Goal: Information Seeking & Learning: Learn about a topic

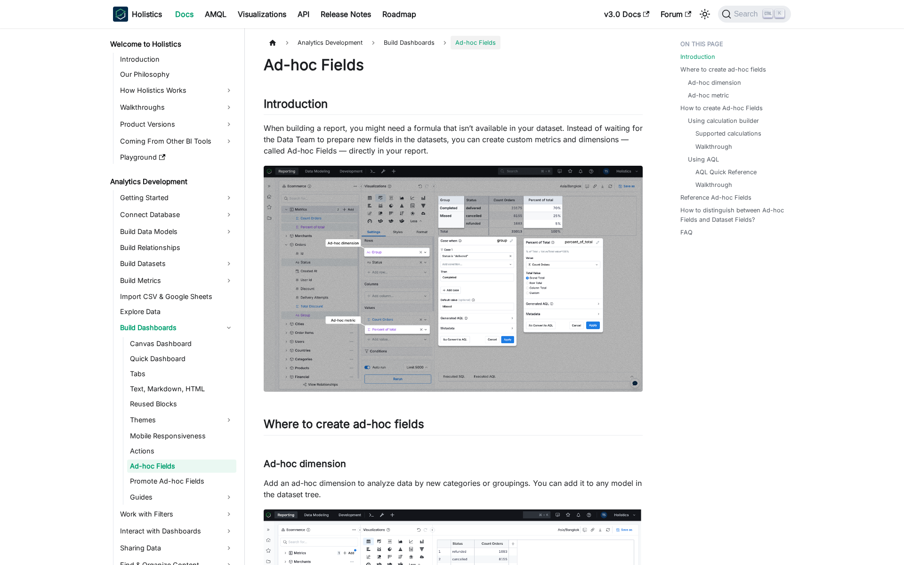
scroll to position [15, 0]
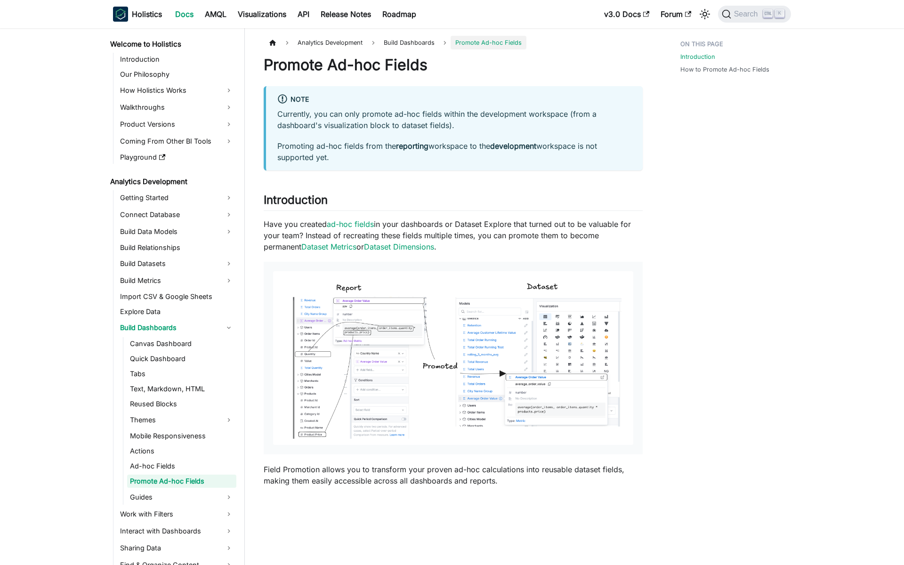
scroll to position [30, 0]
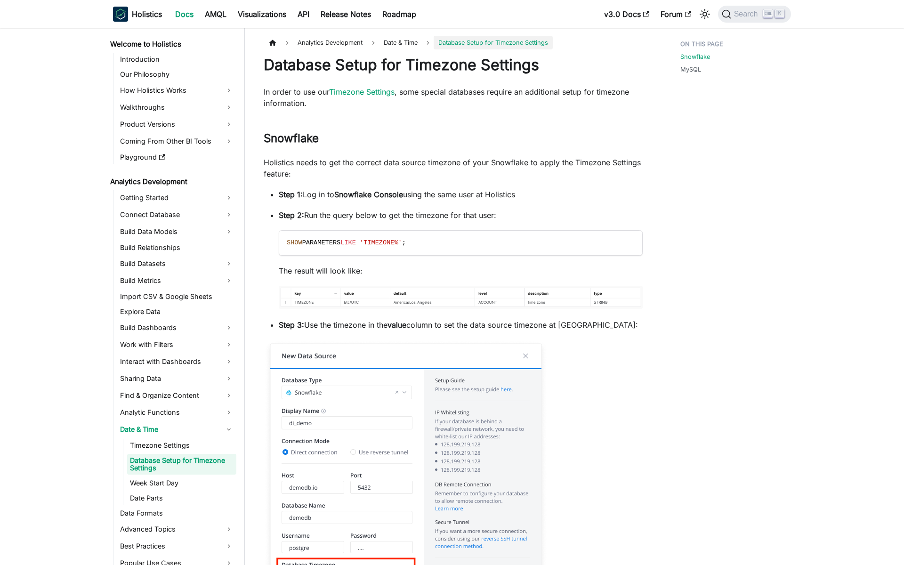
scroll to position [17, 0]
